Goal: Information Seeking & Learning: Find specific page/section

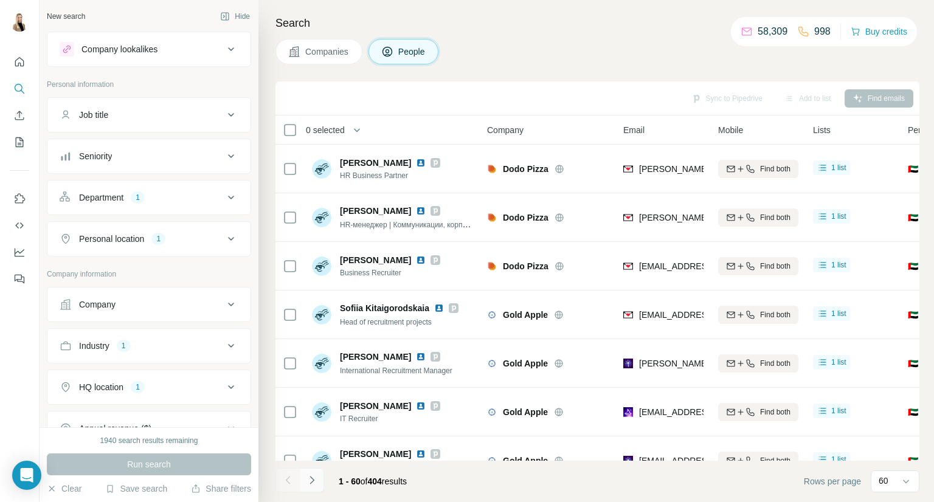
click at [314, 483] on icon "Navigate to next page" at bounding box center [312, 480] width 12 height 12
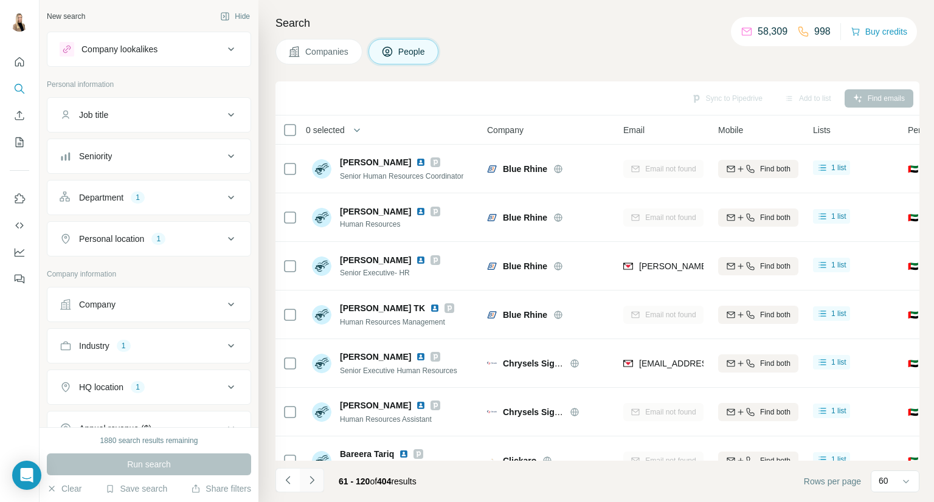
click at [306, 482] on icon "Navigate to next page" at bounding box center [312, 480] width 12 height 12
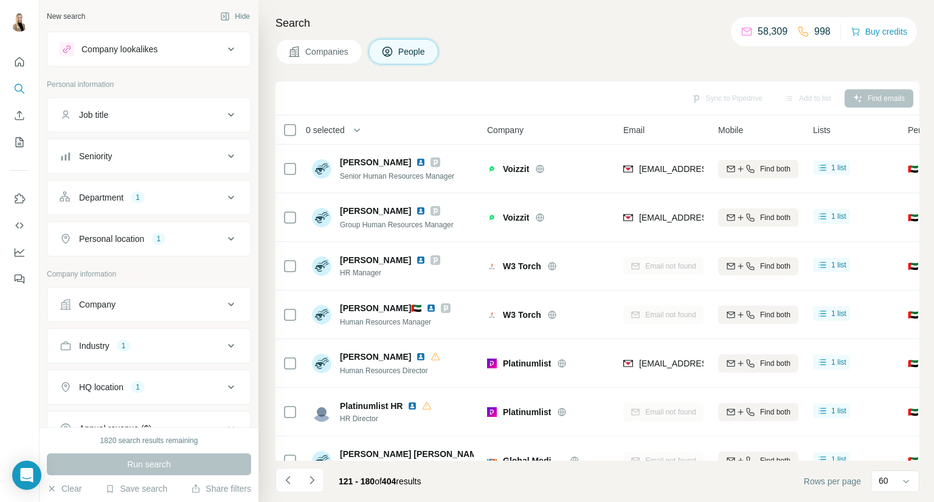
scroll to position [174, 0]
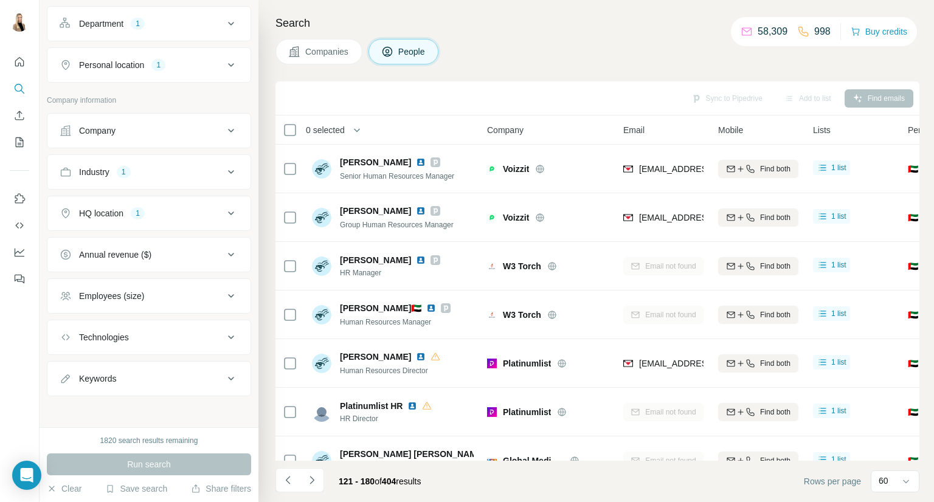
click at [199, 170] on div "Industry 1" at bounding box center [142, 172] width 164 height 12
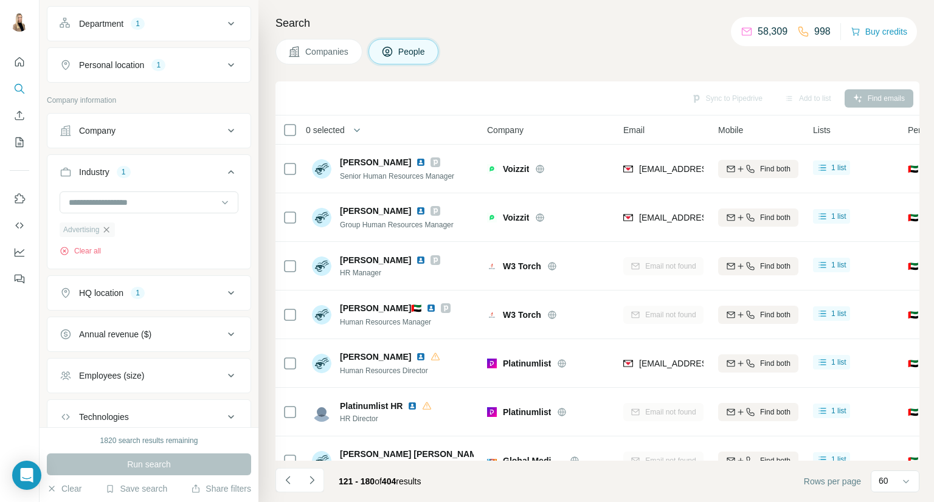
click at [107, 227] on icon "button" at bounding box center [107, 230] width 10 height 10
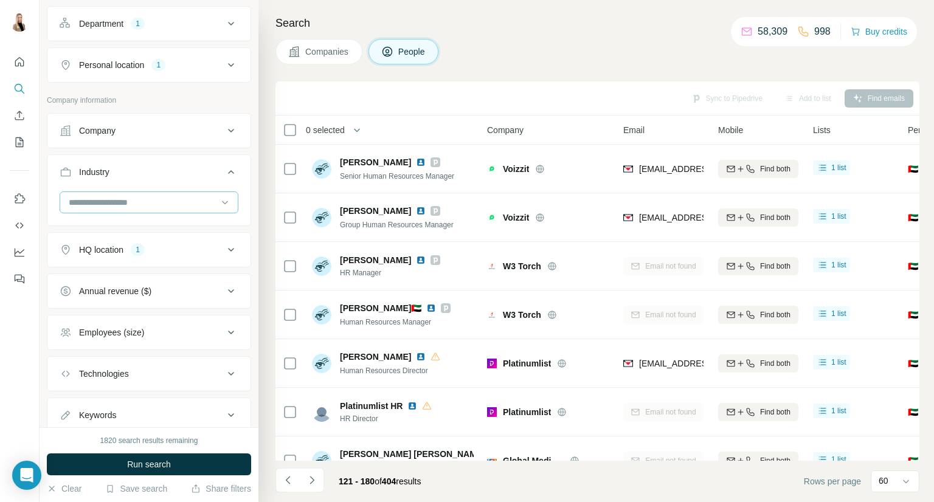
click at [145, 199] on input at bounding box center [142, 202] width 150 height 13
type input "*****"
